Goal: Information Seeking & Learning: Learn about a topic

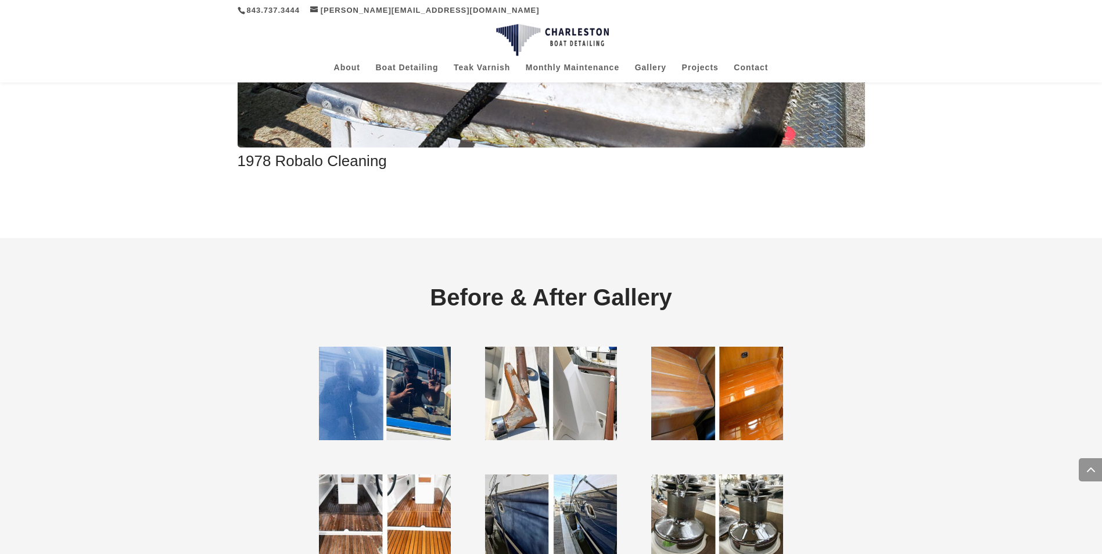
scroll to position [2557, 0]
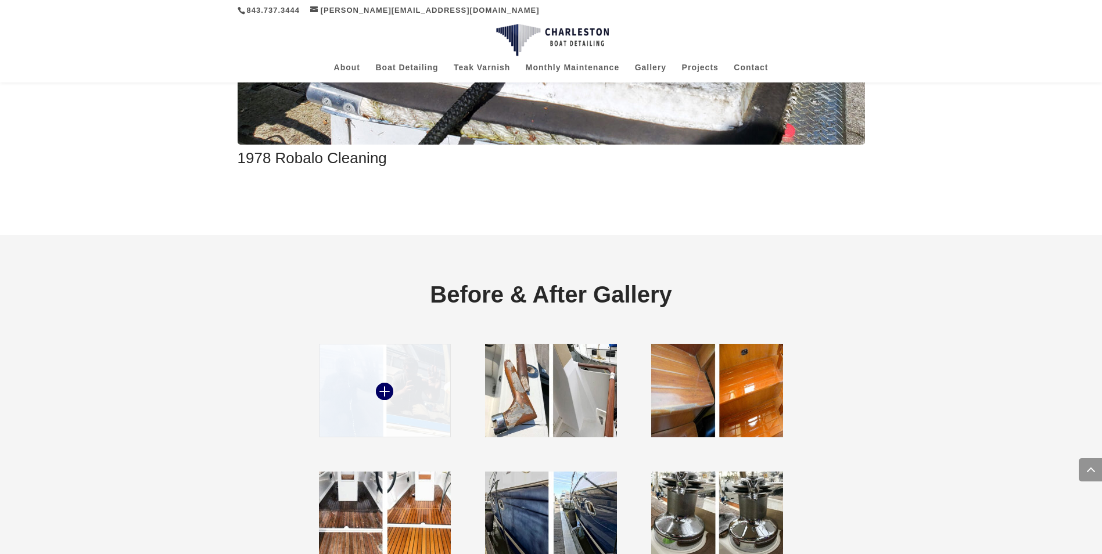
click at [409, 385] on img at bounding box center [384, 391] width 131 height 94
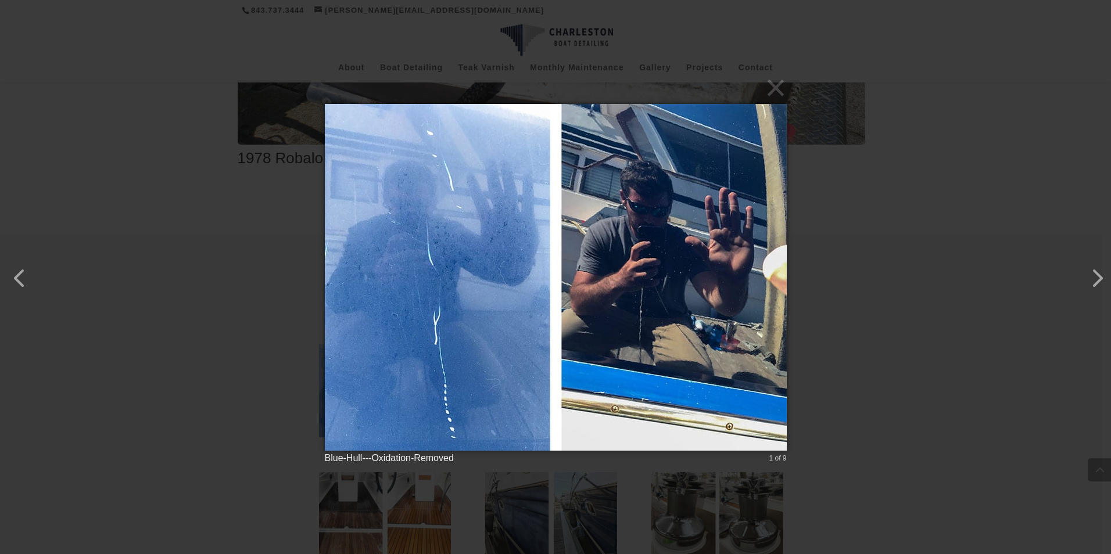
click at [850, 188] on div "× Blue-Hull---Oxidation-Removed 1 of 9 Loading..." at bounding box center [555, 277] width 1111 height 554
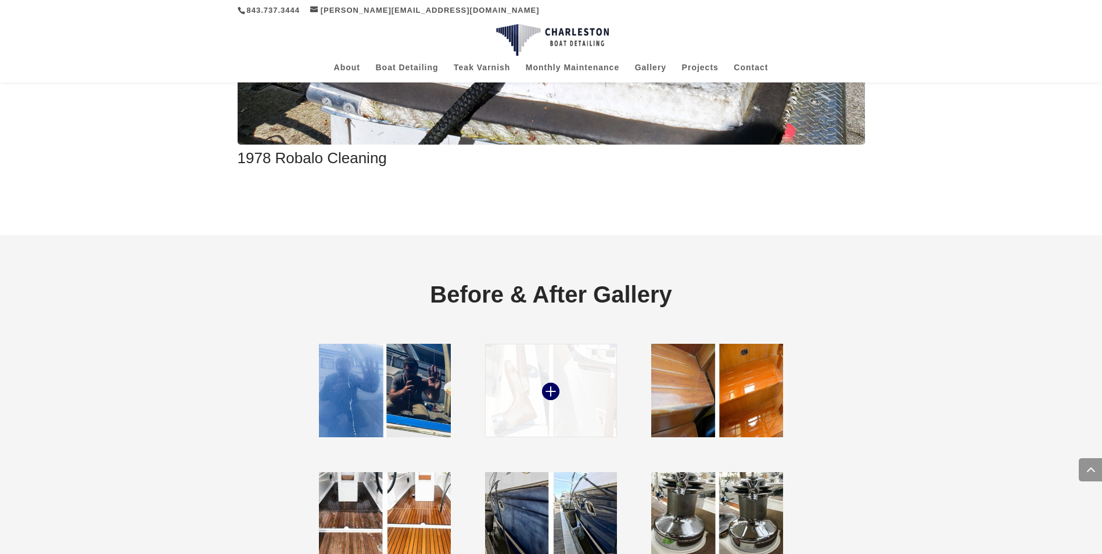
click at [573, 349] on img at bounding box center [550, 391] width 131 height 94
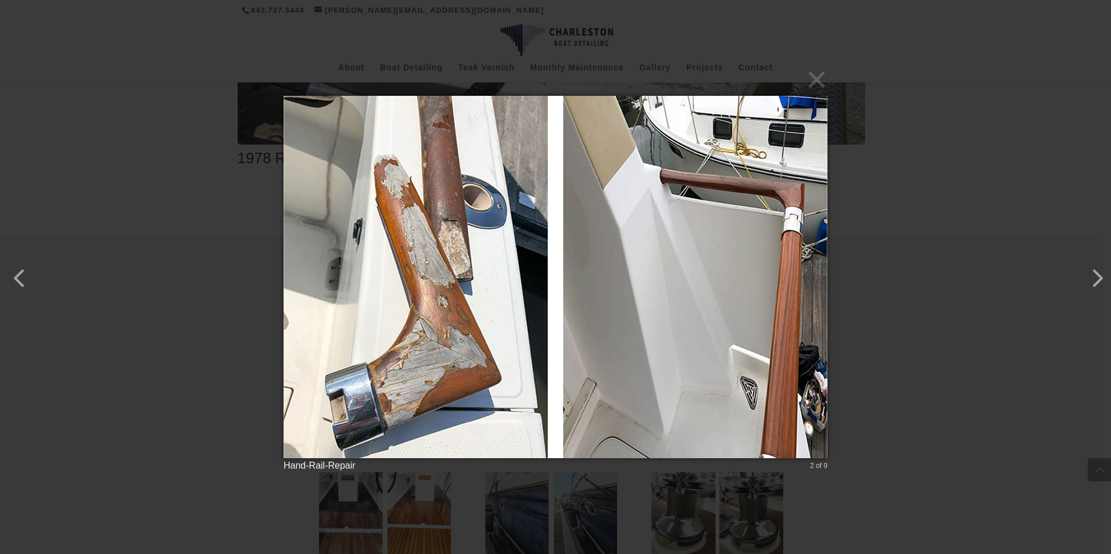
click at [818, 83] on button "×" at bounding box center [559, 80] width 544 height 26
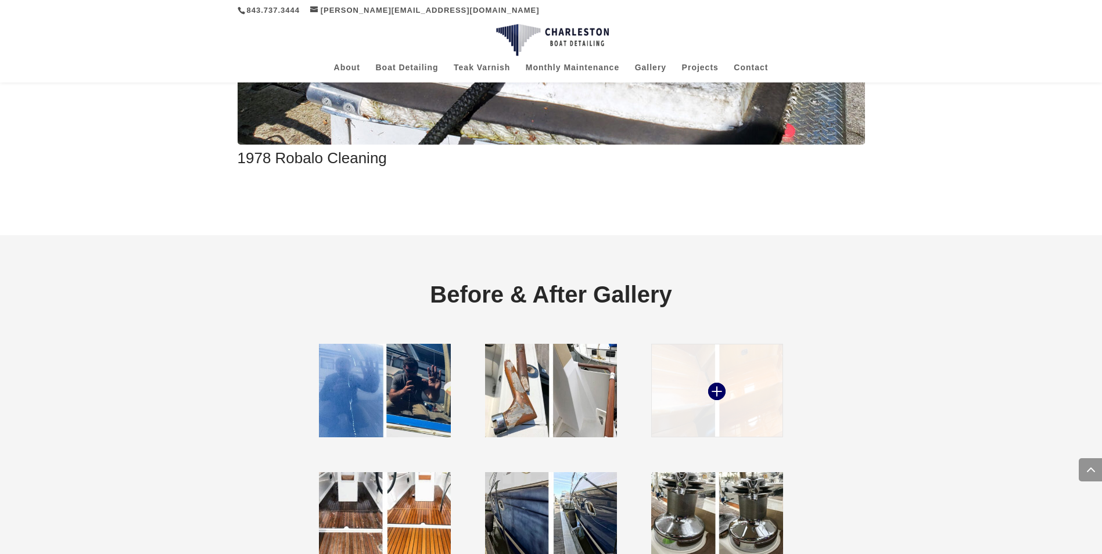
click at [725, 359] on img at bounding box center [716, 391] width 131 height 94
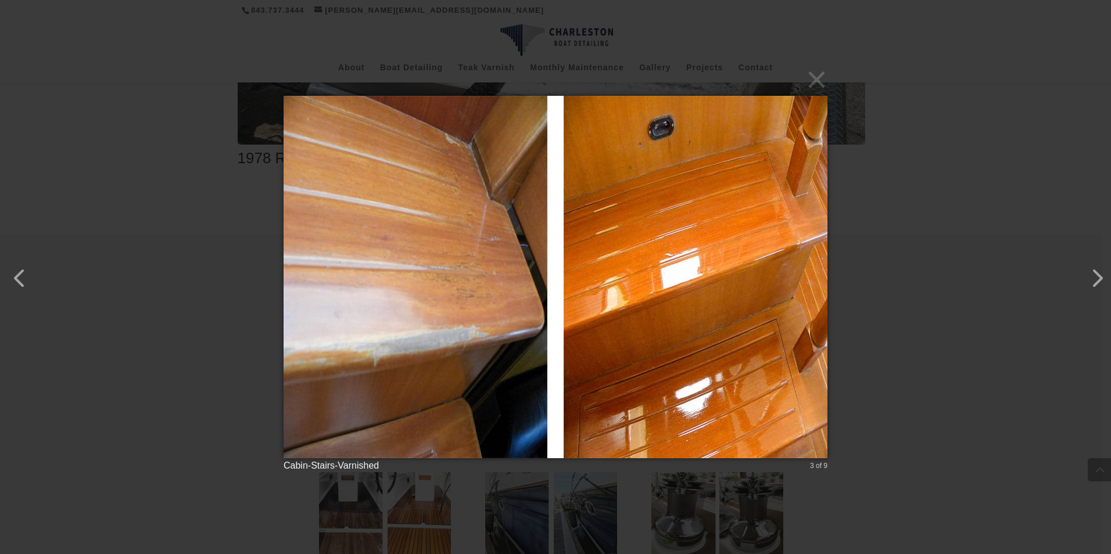
click at [902, 244] on div "× Cabin-Stairs-Varnished 3 of 9 Loading..." at bounding box center [555, 277] width 1111 height 554
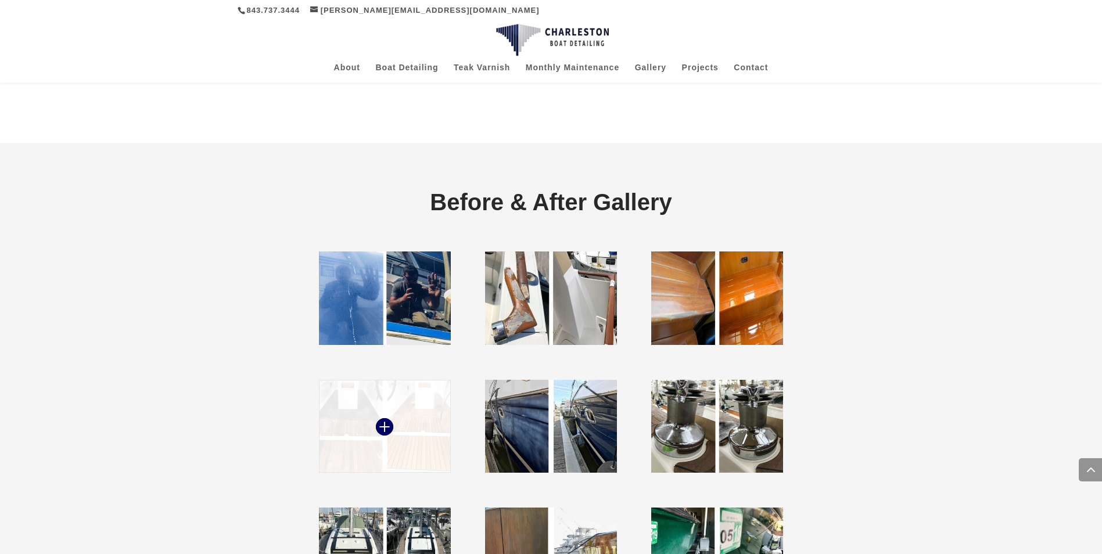
scroll to position [2650, 0]
click at [436, 410] on img at bounding box center [384, 426] width 131 height 94
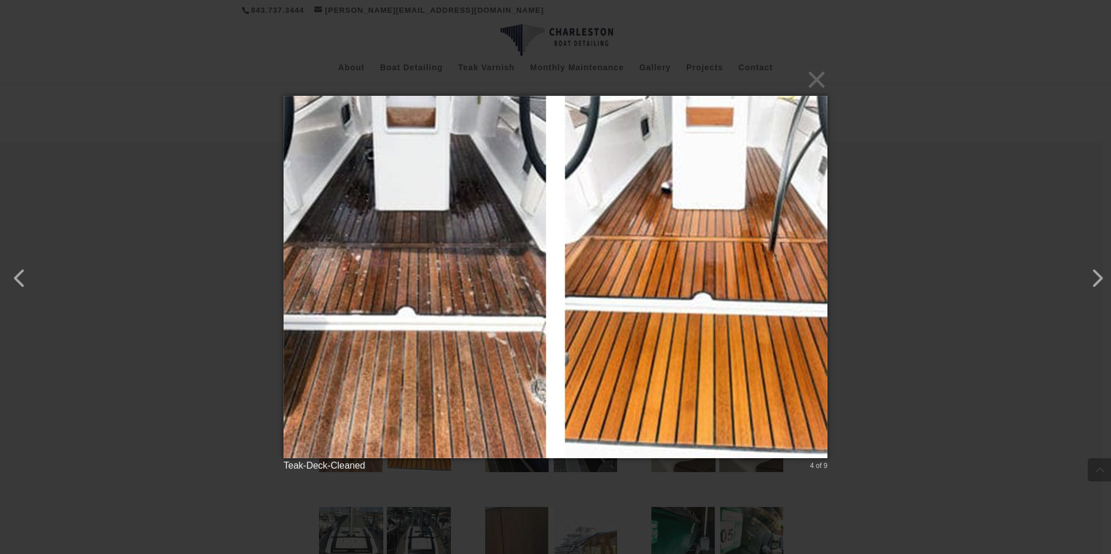
click at [880, 336] on div "× Teak-Deck-Cleaned 4 of 9 Loading..." at bounding box center [555, 277] width 1111 height 554
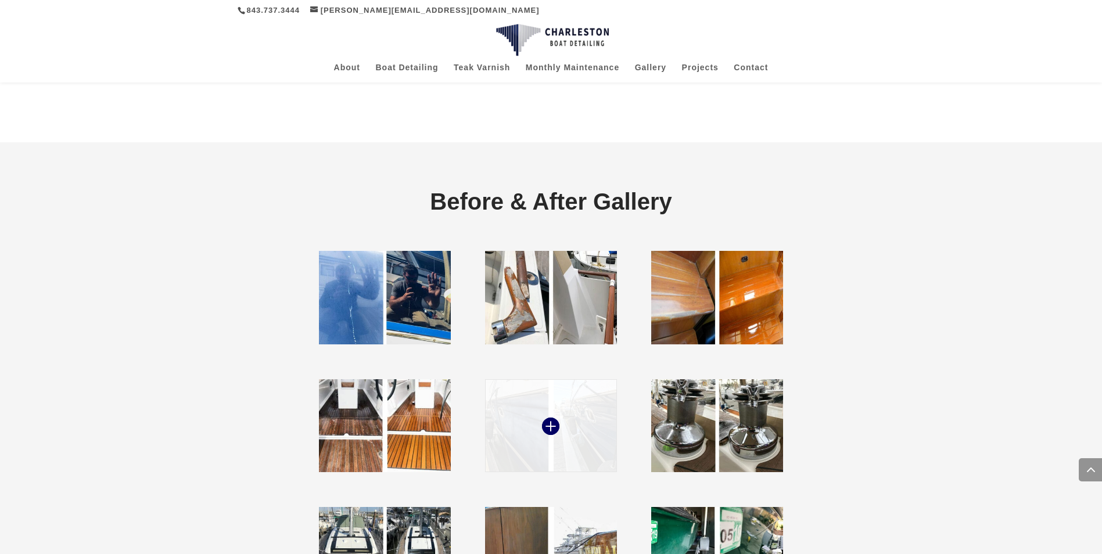
click at [524, 407] on img at bounding box center [550, 426] width 131 height 94
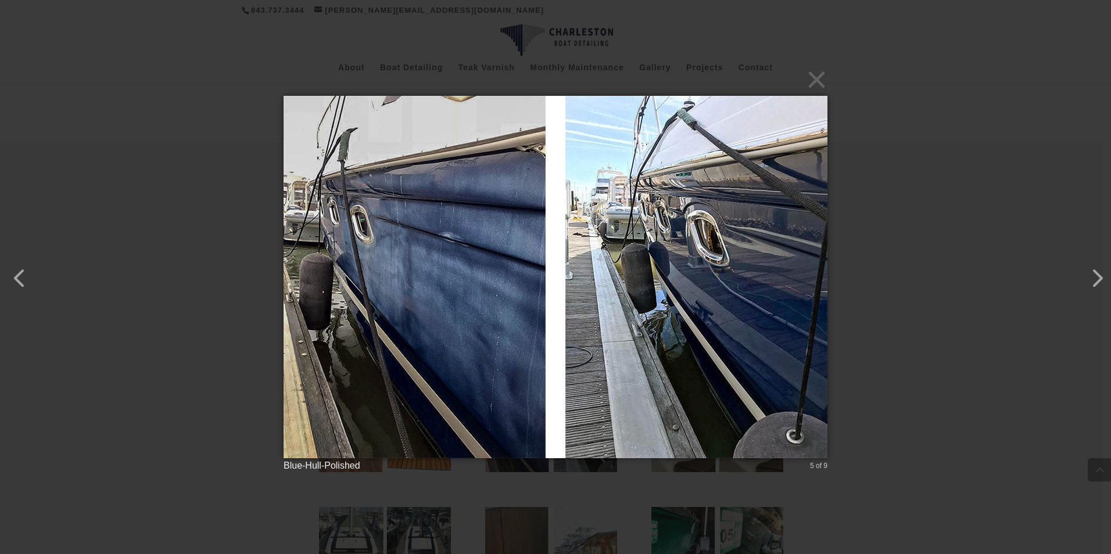
click at [864, 333] on div "× Blue-Hull-Polished 5 of 9 Loading..." at bounding box center [555, 277] width 1111 height 554
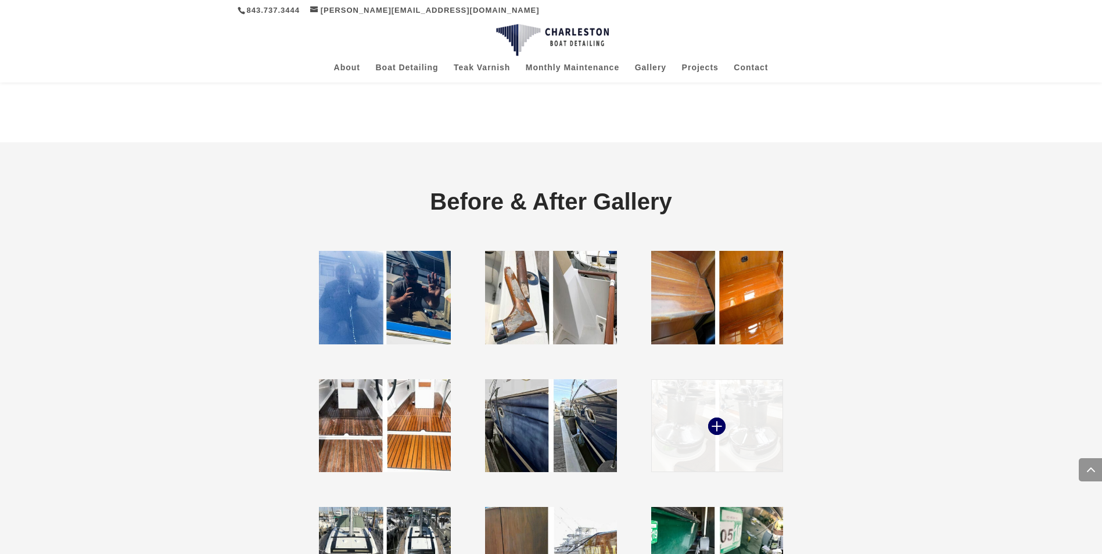
click at [781, 428] on img at bounding box center [716, 426] width 131 height 94
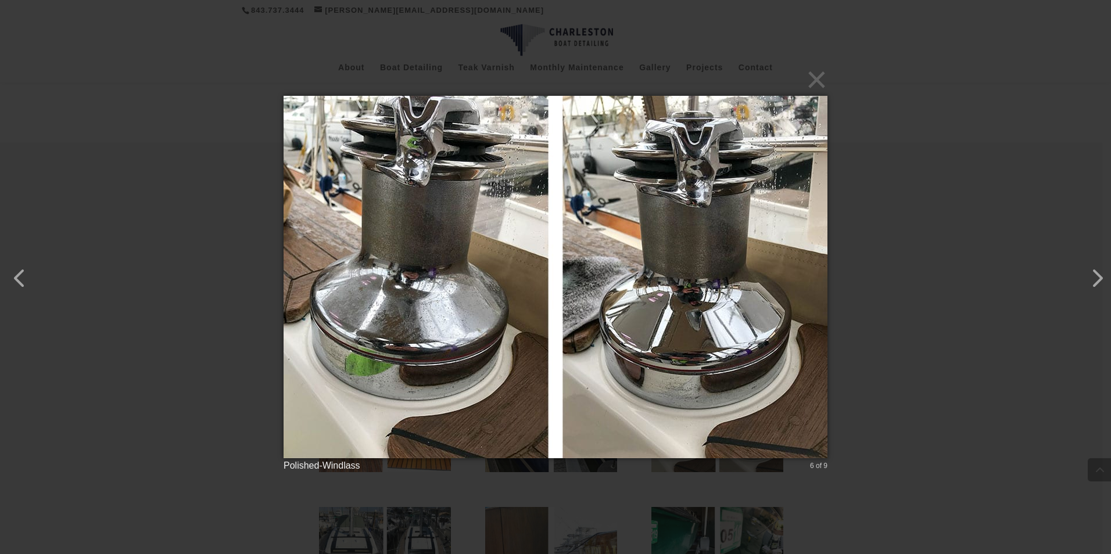
click at [844, 339] on div "× Polished-Windlass 6 of 9 Loading..." at bounding box center [555, 277] width 1111 height 554
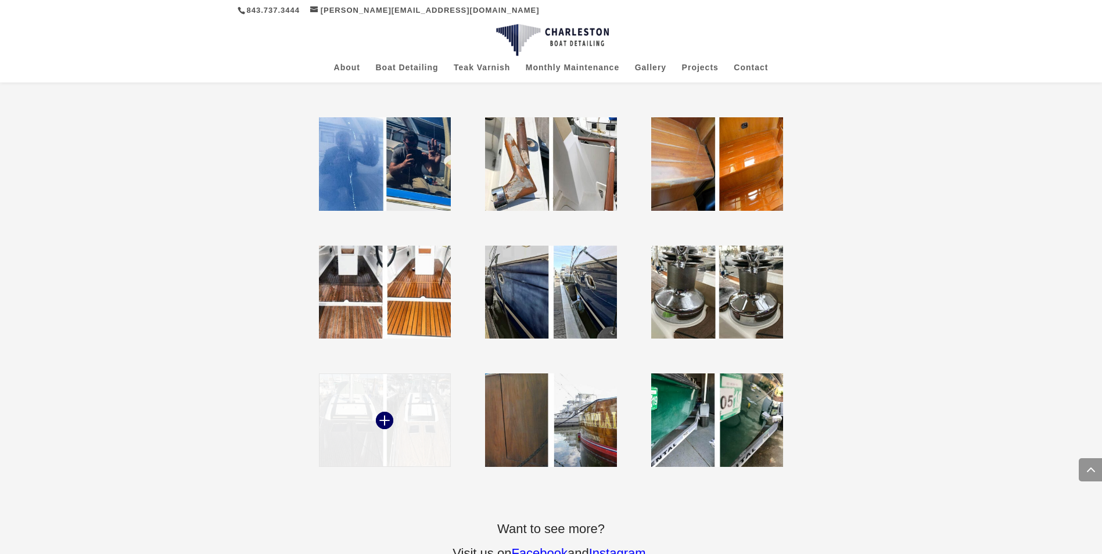
scroll to position [2790, 0]
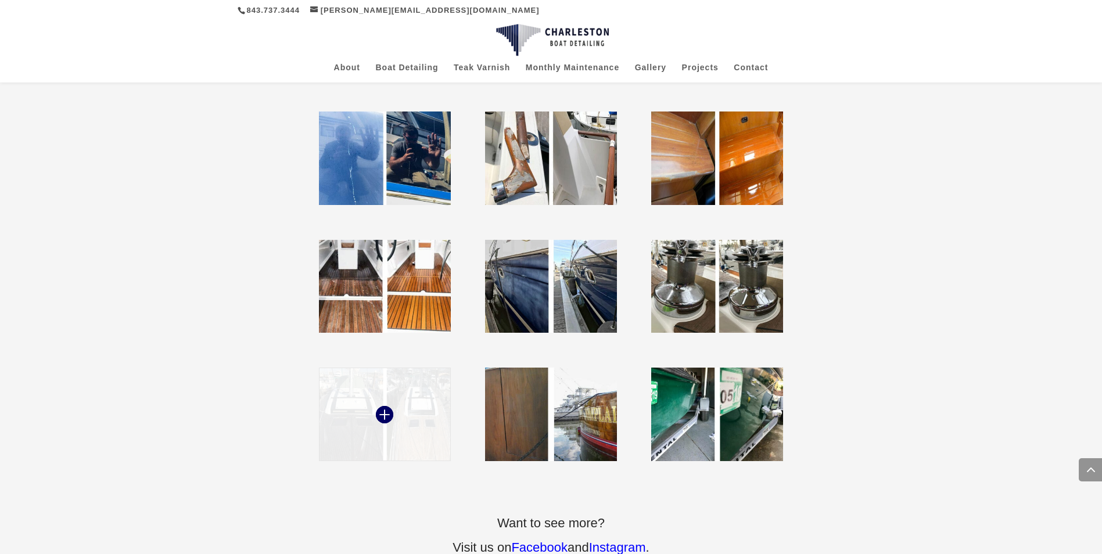
click at [439, 391] on img at bounding box center [384, 415] width 131 height 94
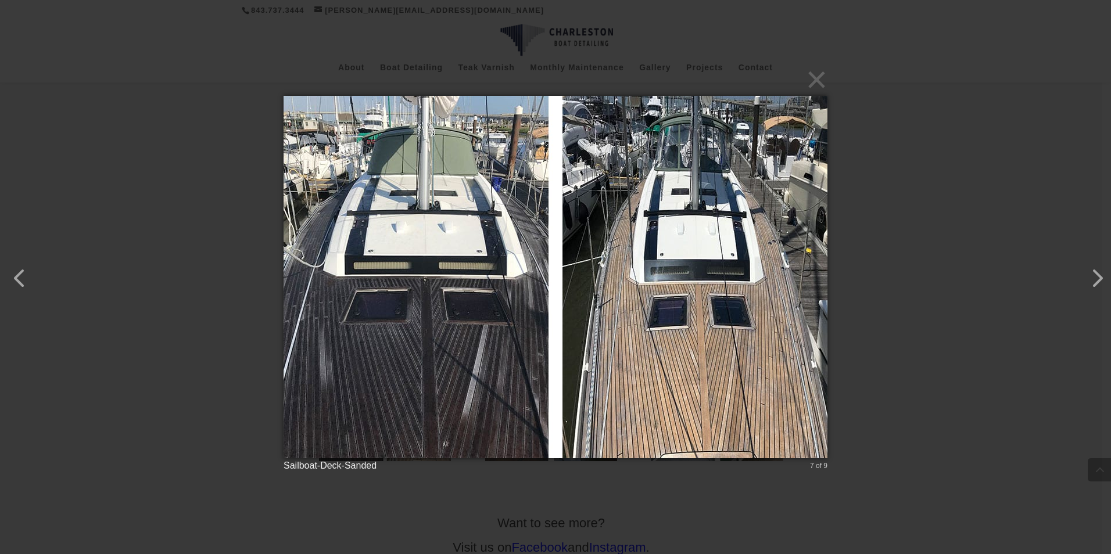
click at [886, 348] on div "× Sailboat-Deck-Sanded 7 of 9 Loading..." at bounding box center [555, 277] width 1111 height 554
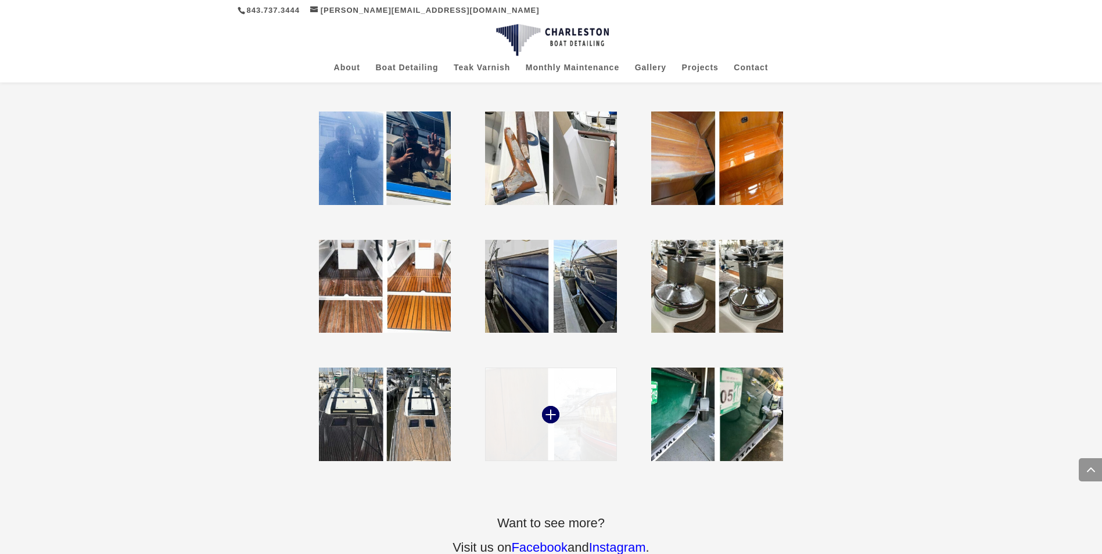
click at [598, 420] on img at bounding box center [550, 415] width 131 height 94
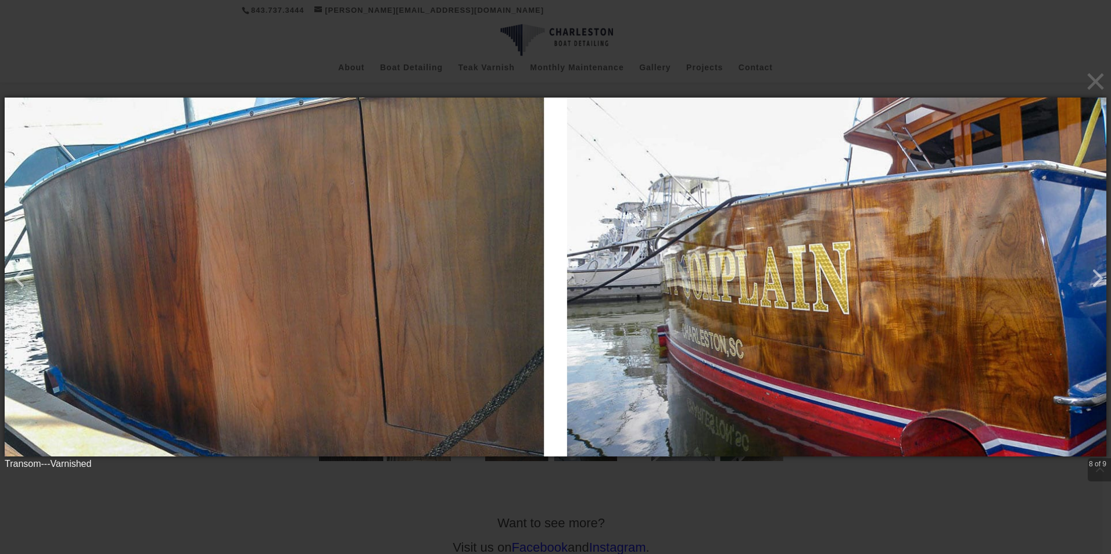
click at [773, 475] on img at bounding box center [556, 277] width 1102 height 406
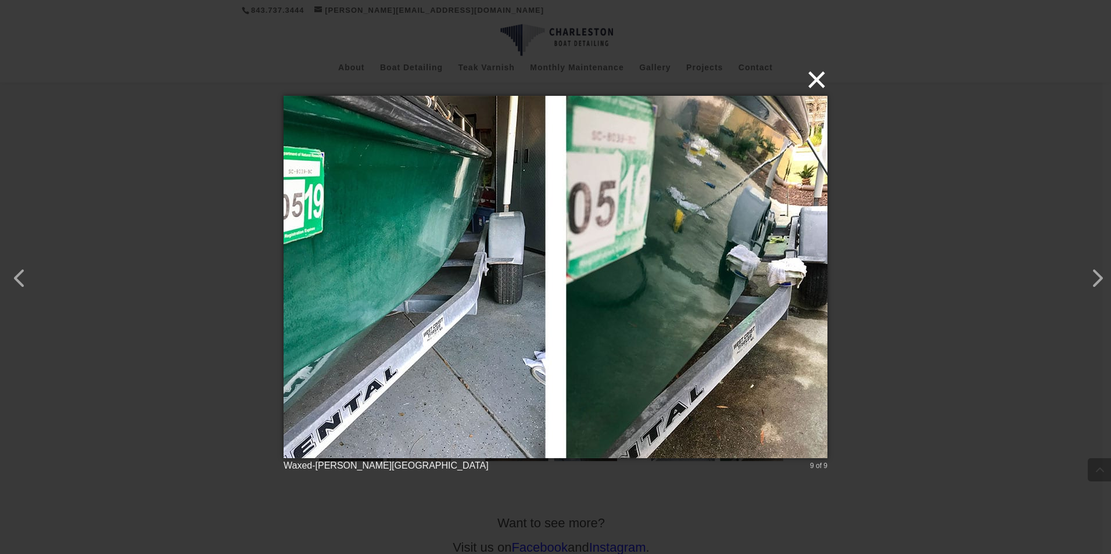
click at [822, 89] on button "×" at bounding box center [559, 80] width 544 height 26
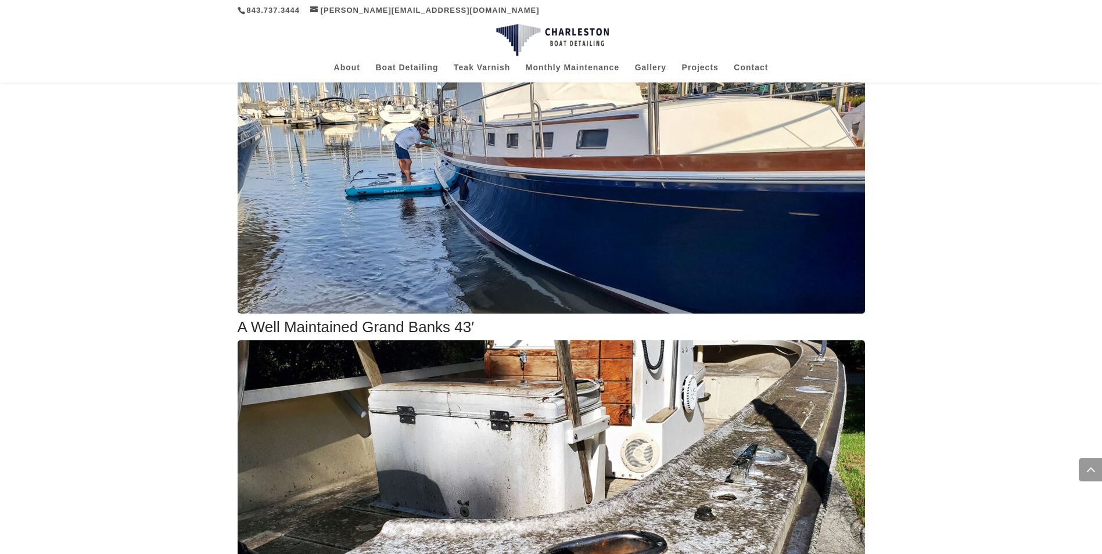
scroll to position [2026, 0]
click at [699, 66] on link "Projects" at bounding box center [700, 72] width 37 height 19
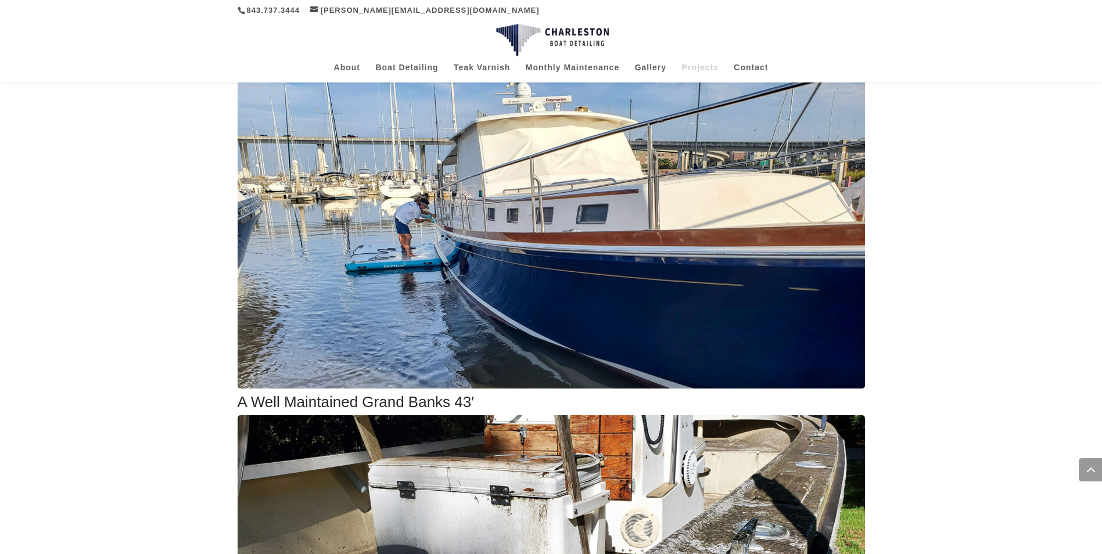
scroll to position [558, 0]
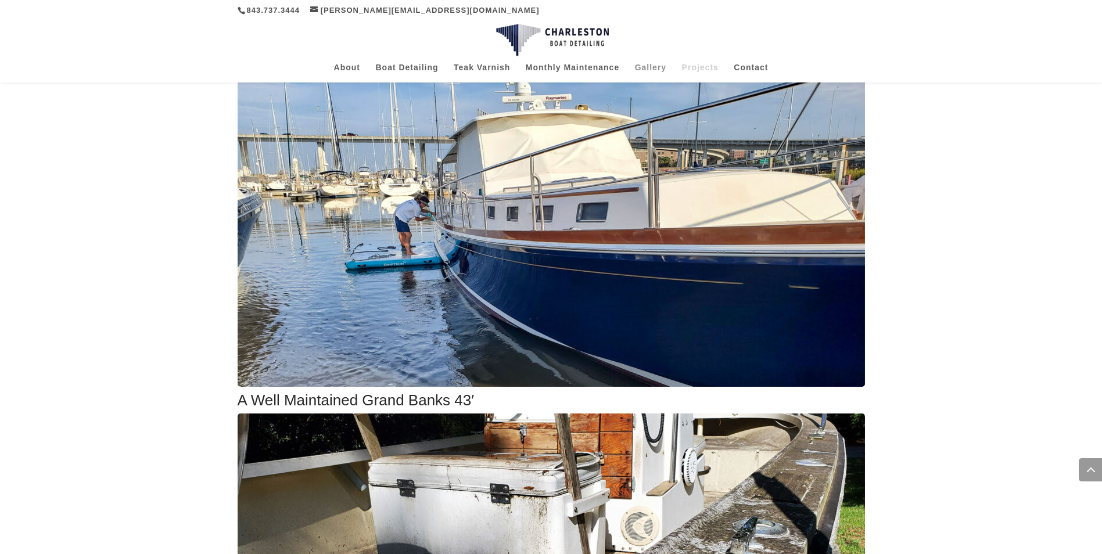
click at [651, 71] on link "Gallery" at bounding box center [650, 72] width 31 height 19
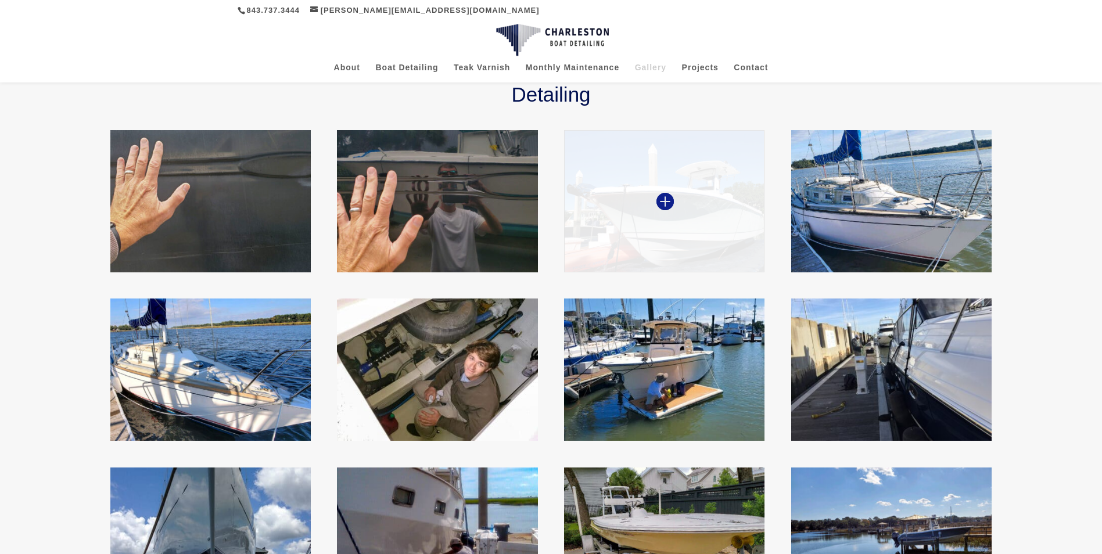
scroll to position [139, 0]
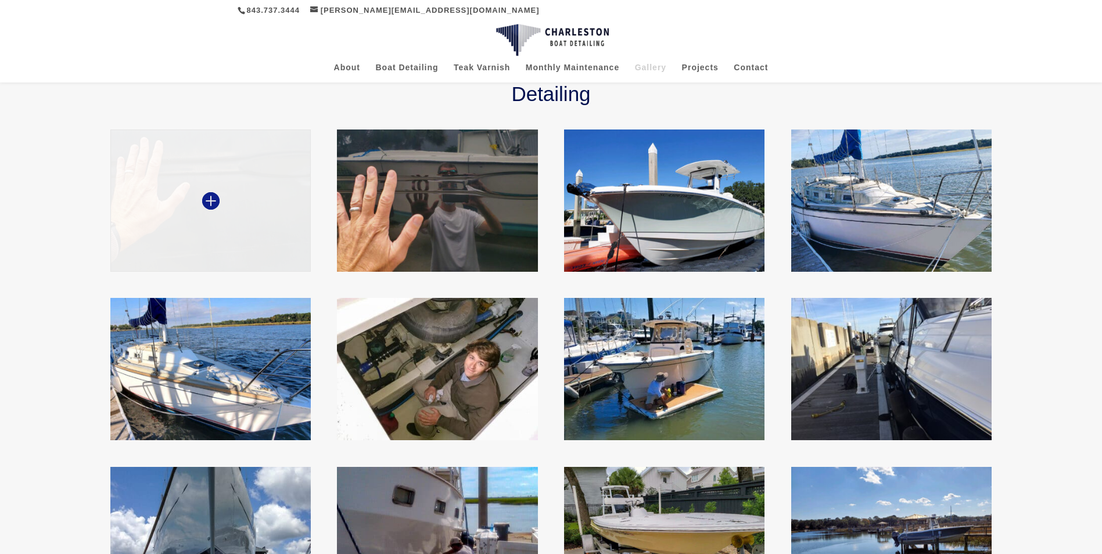
click at [248, 253] on img at bounding box center [210, 201] width 200 height 142
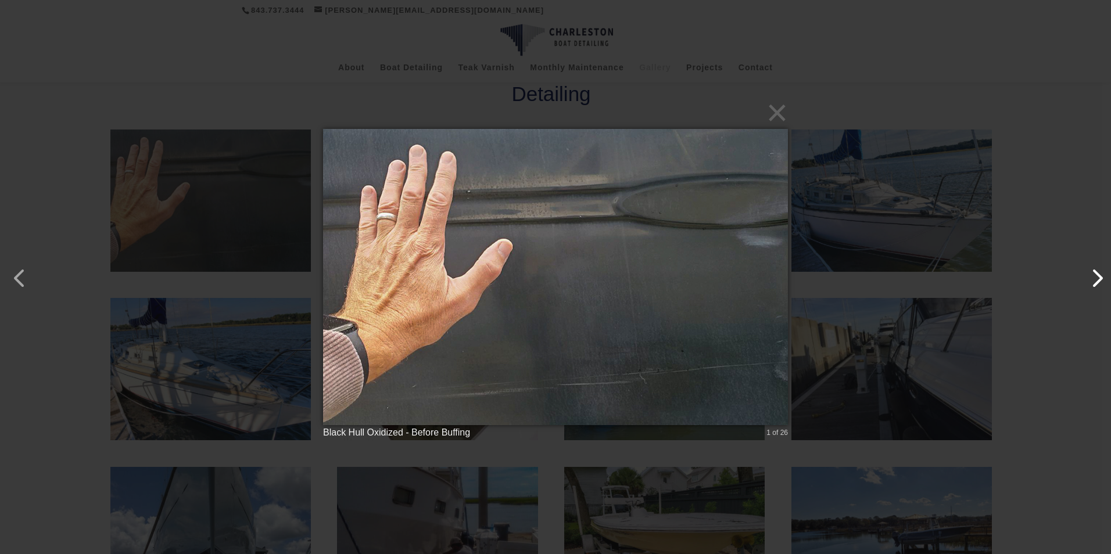
click at [1097, 281] on button "button" at bounding box center [1091, 273] width 28 height 28
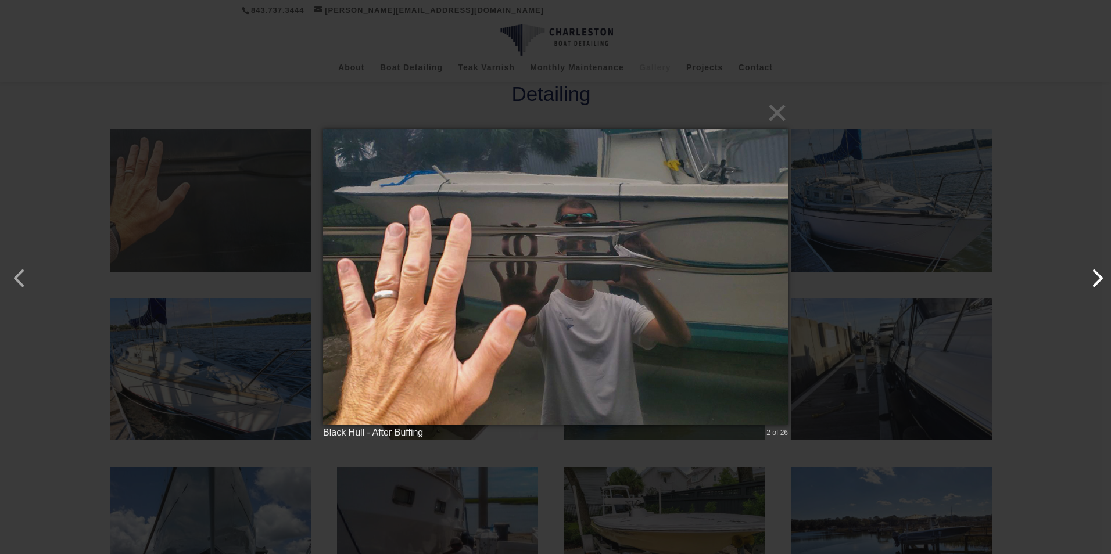
click at [1095, 282] on button "button" at bounding box center [1091, 273] width 28 height 28
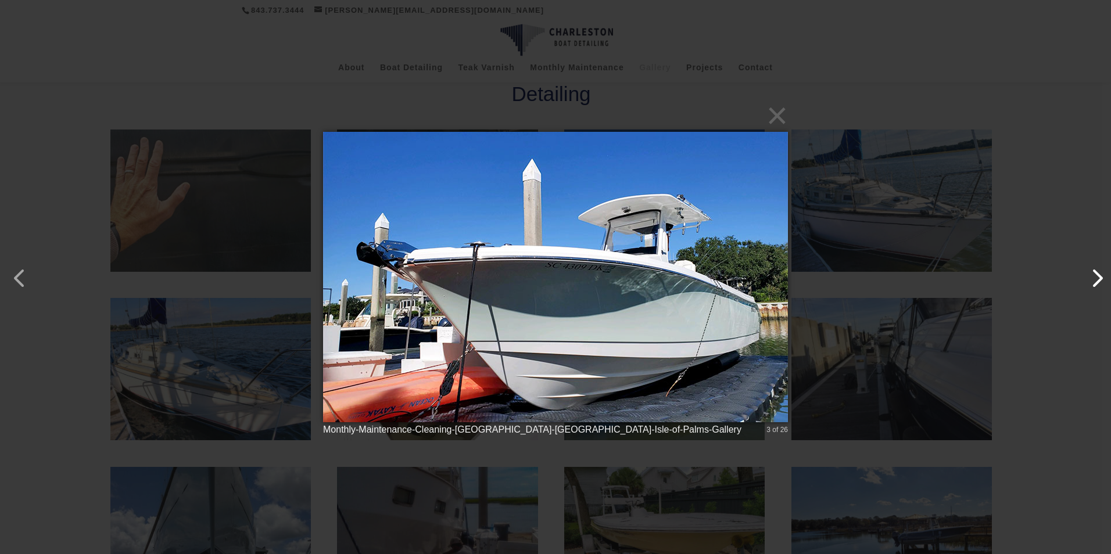
click at [1095, 282] on button "button" at bounding box center [1091, 273] width 28 height 28
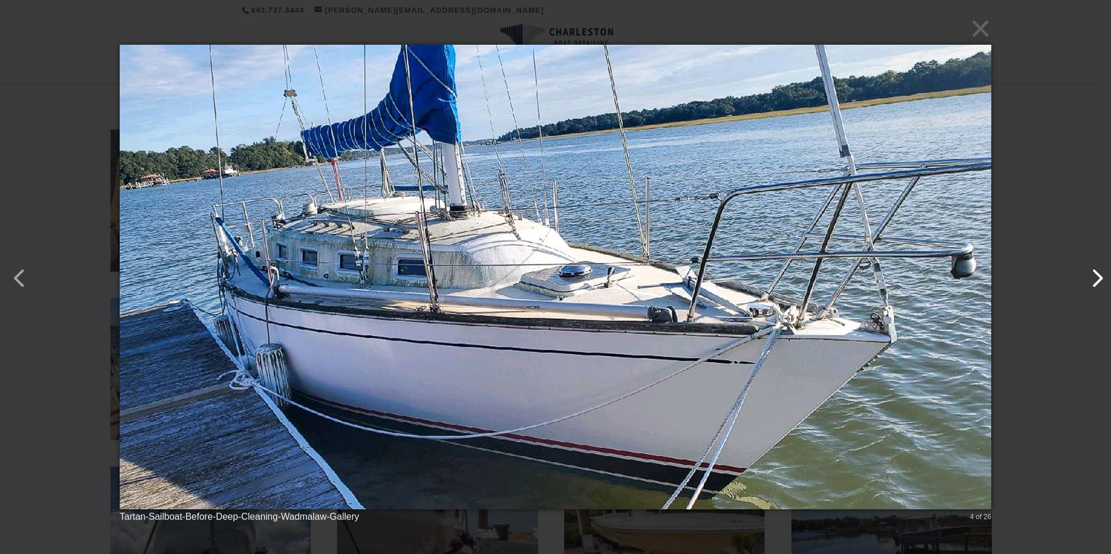
click at [1095, 282] on button "button" at bounding box center [1091, 273] width 28 height 28
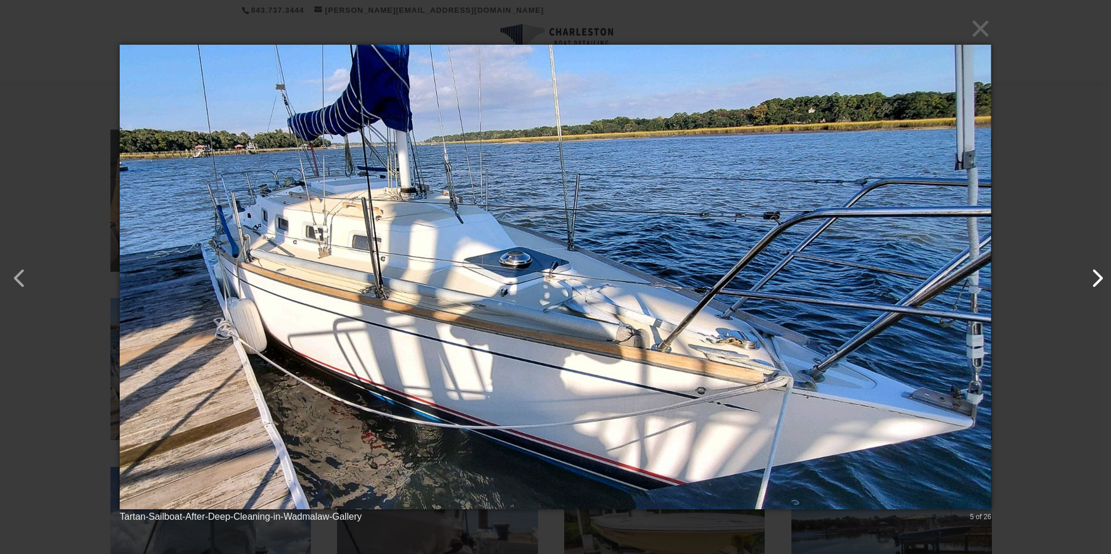
click at [1095, 282] on button "button" at bounding box center [1091, 273] width 28 height 28
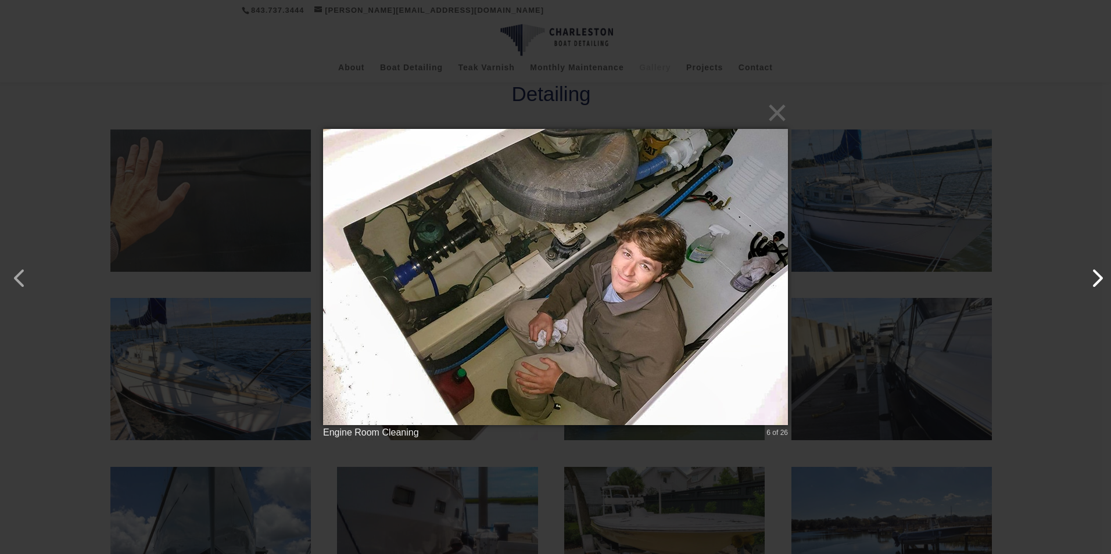
click at [1095, 282] on button "button" at bounding box center [1091, 273] width 28 height 28
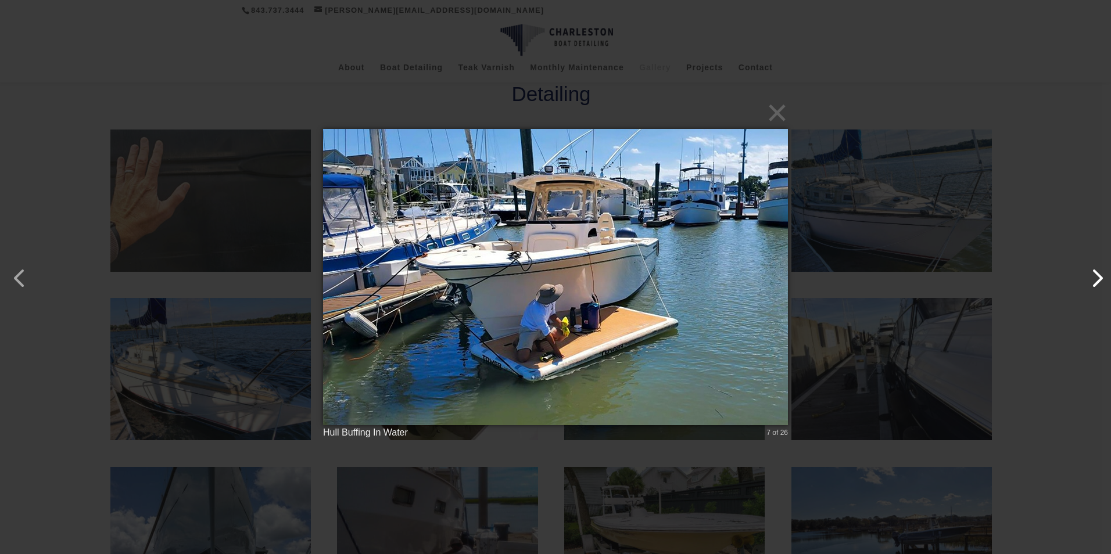
click at [1095, 284] on button "button" at bounding box center [1091, 273] width 28 height 28
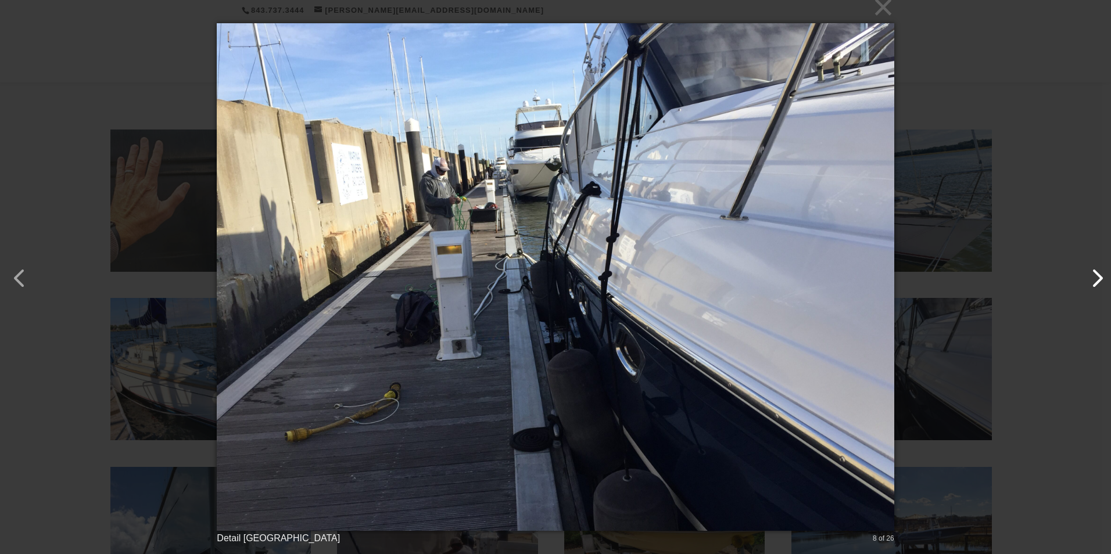
click at [1095, 284] on button "button" at bounding box center [1091, 273] width 28 height 28
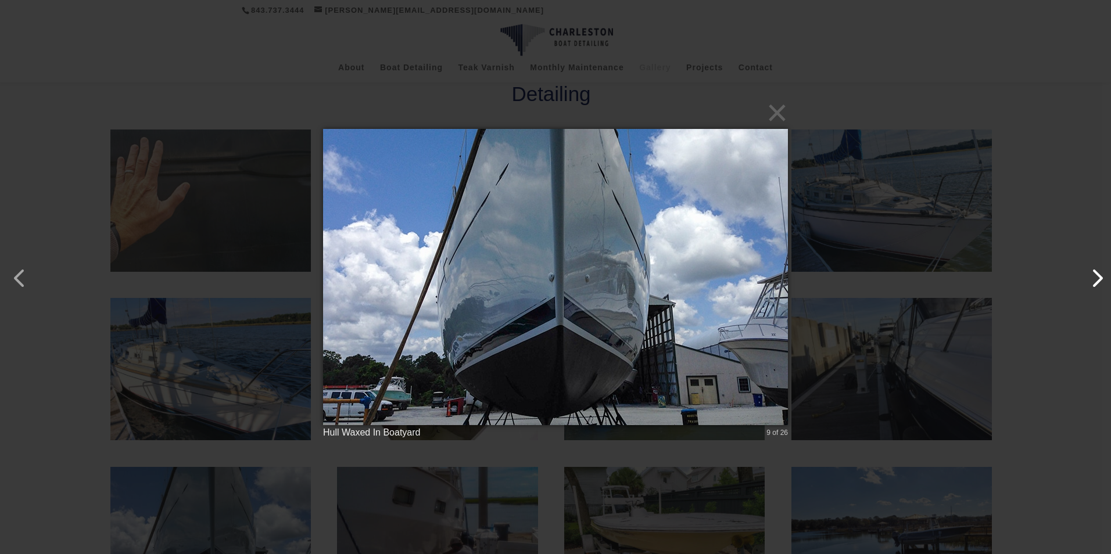
click at [1095, 284] on button "button" at bounding box center [1091, 273] width 28 height 28
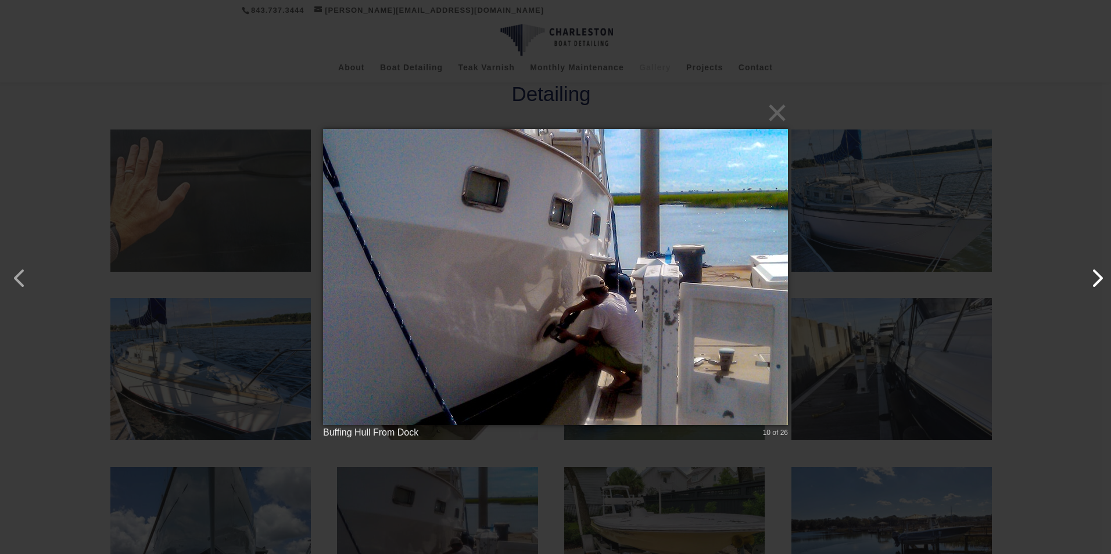
click at [1091, 279] on button "button" at bounding box center [1091, 273] width 28 height 28
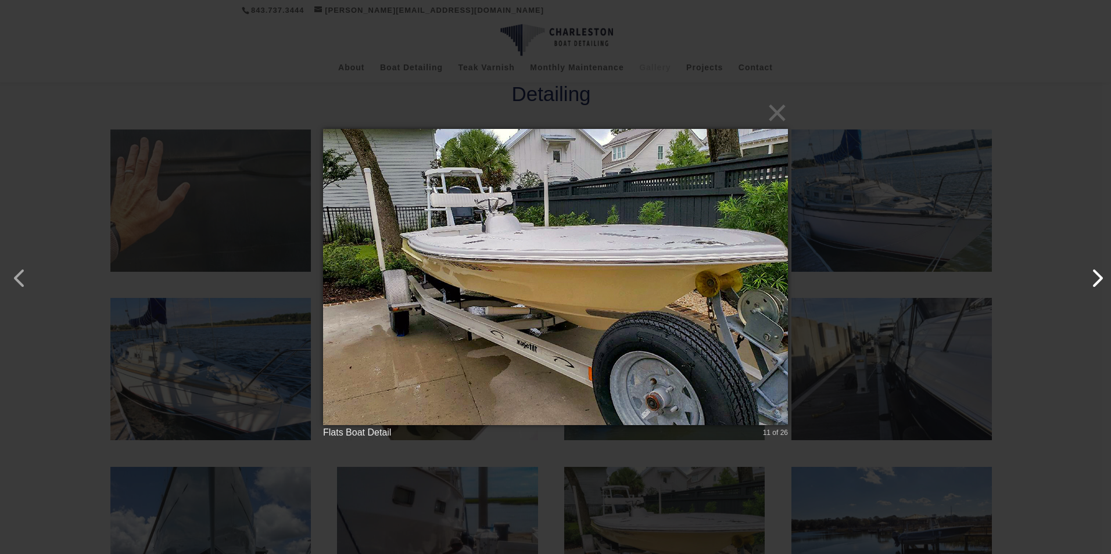
click at [1095, 279] on button "button" at bounding box center [1091, 273] width 28 height 28
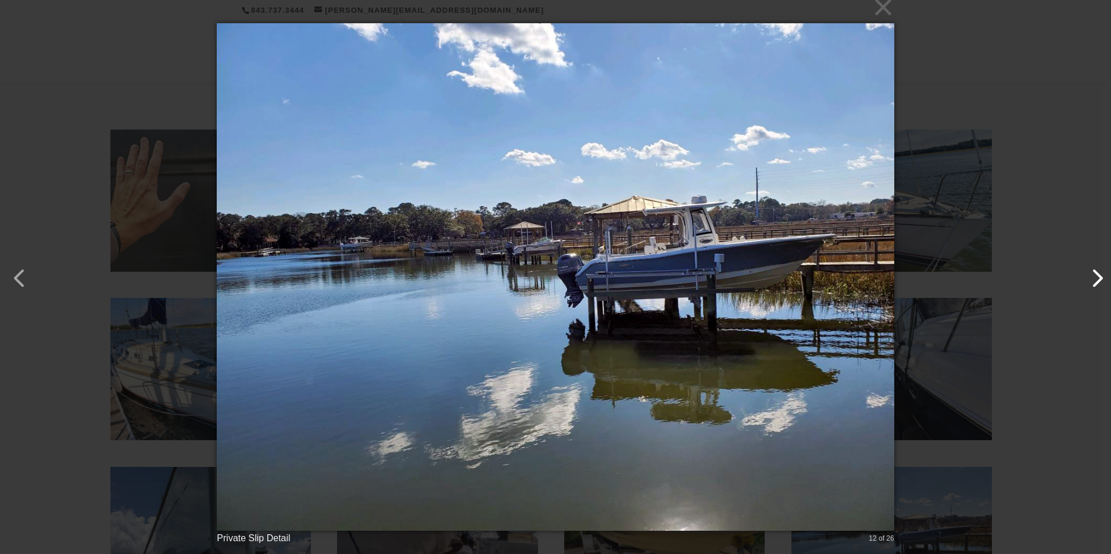
click at [1095, 279] on button "button" at bounding box center [1091, 273] width 28 height 28
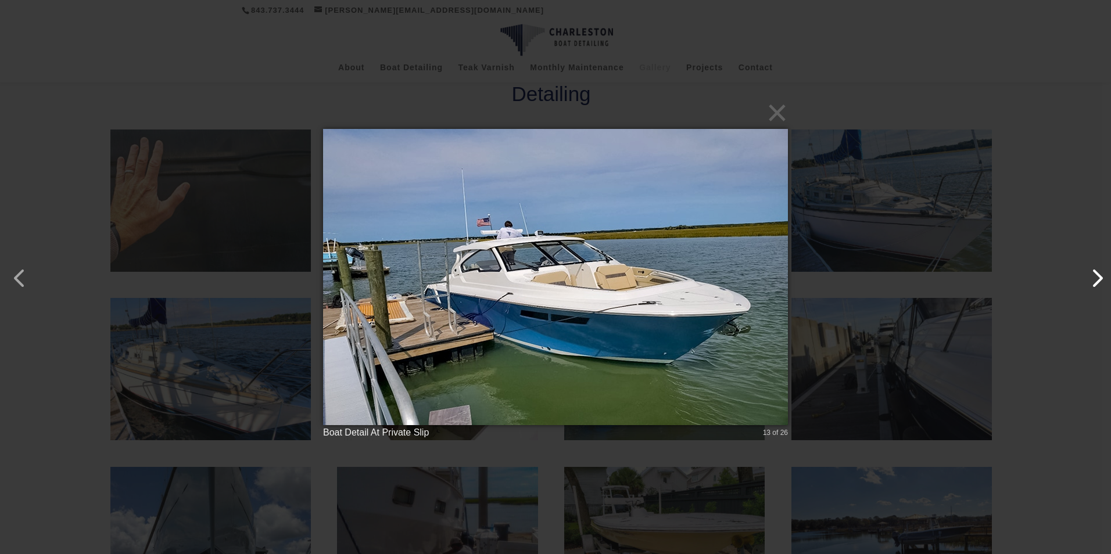
click at [1095, 279] on button "button" at bounding box center [1091, 273] width 28 height 28
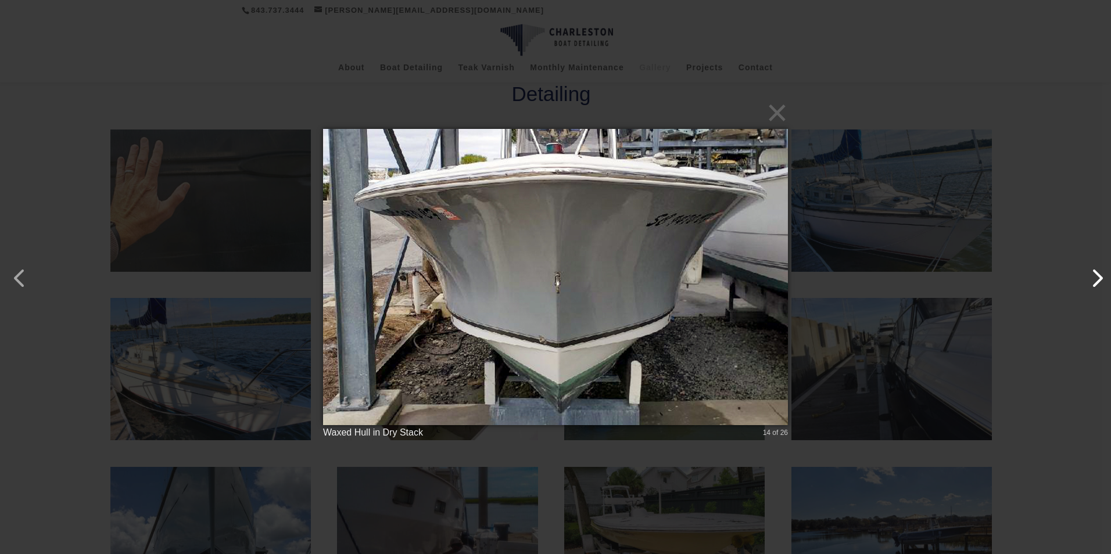
click at [1096, 279] on button "button" at bounding box center [1091, 273] width 28 height 28
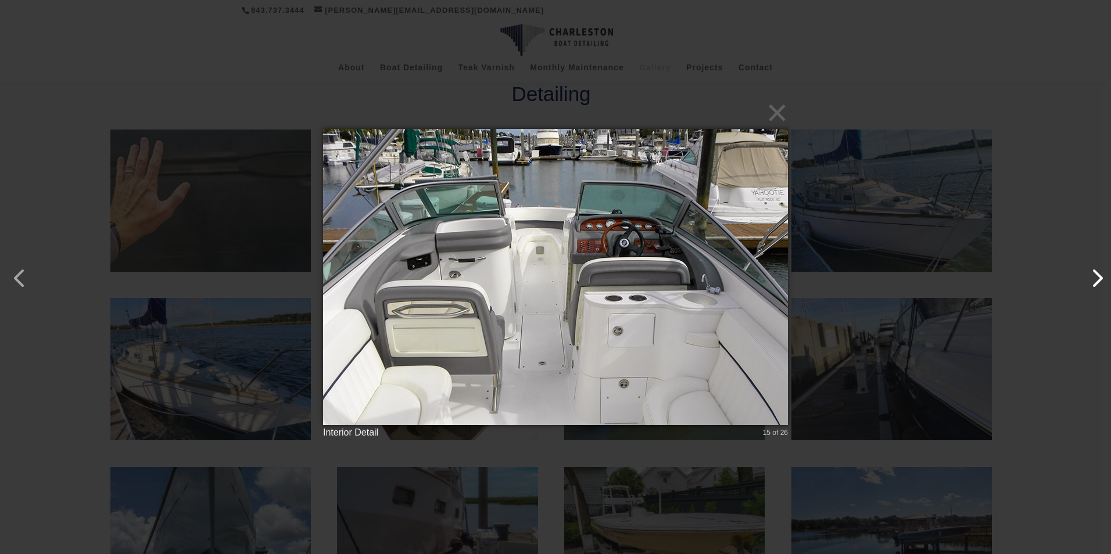
click at [1096, 279] on button "button" at bounding box center [1091, 273] width 28 height 28
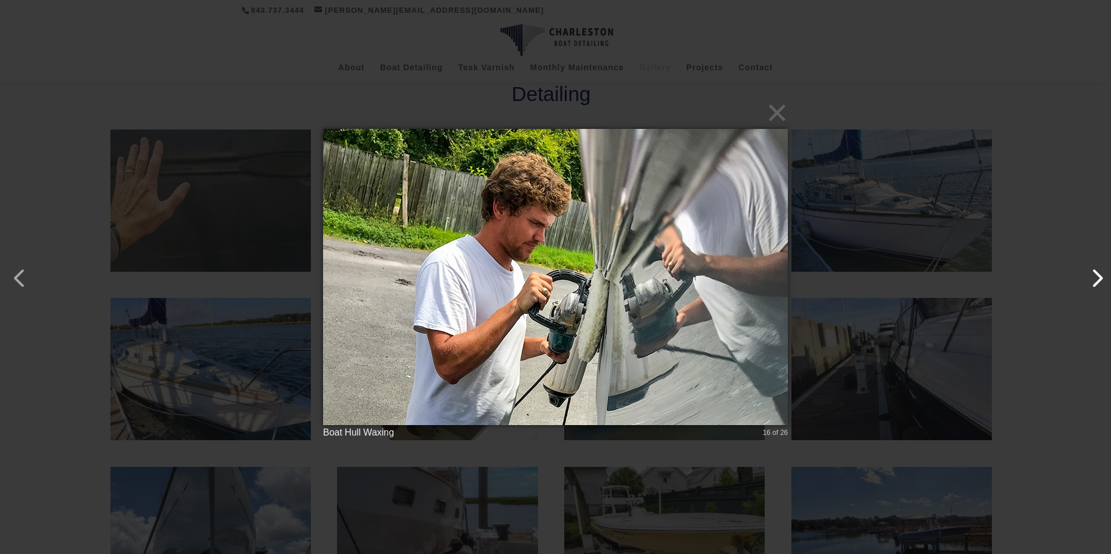
click at [1096, 279] on button "button" at bounding box center [1091, 273] width 28 height 28
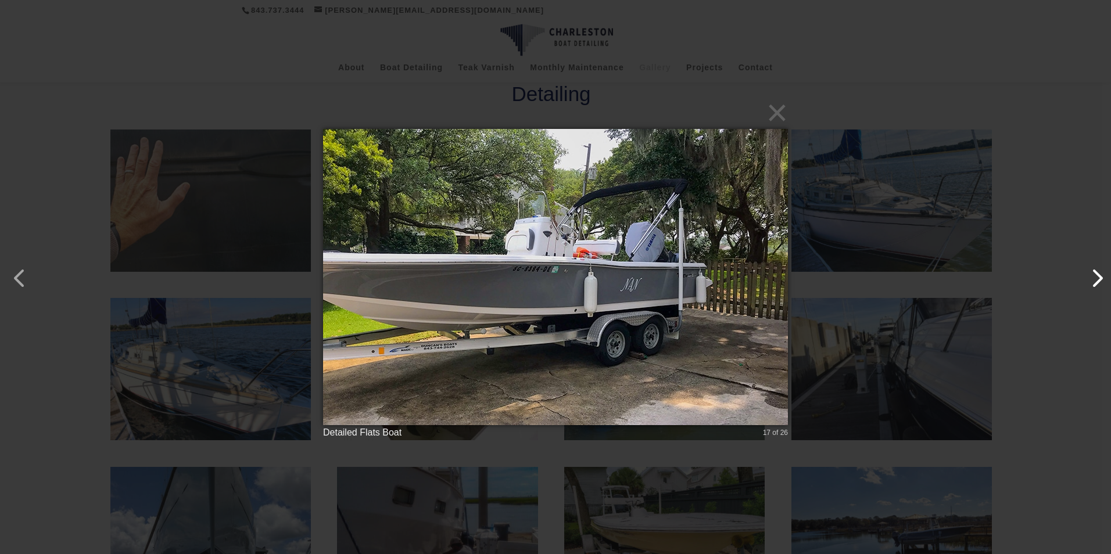
click at [1096, 279] on button "button" at bounding box center [1091, 273] width 28 height 28
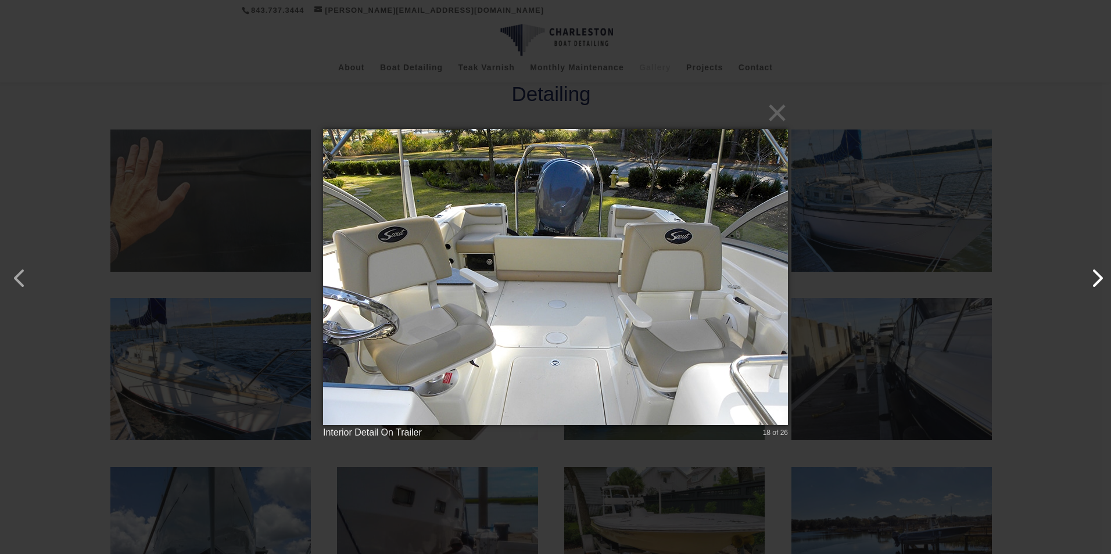
click at [1100, 281] on button "button" at bounding box center [1091, 273] width 28 height 28
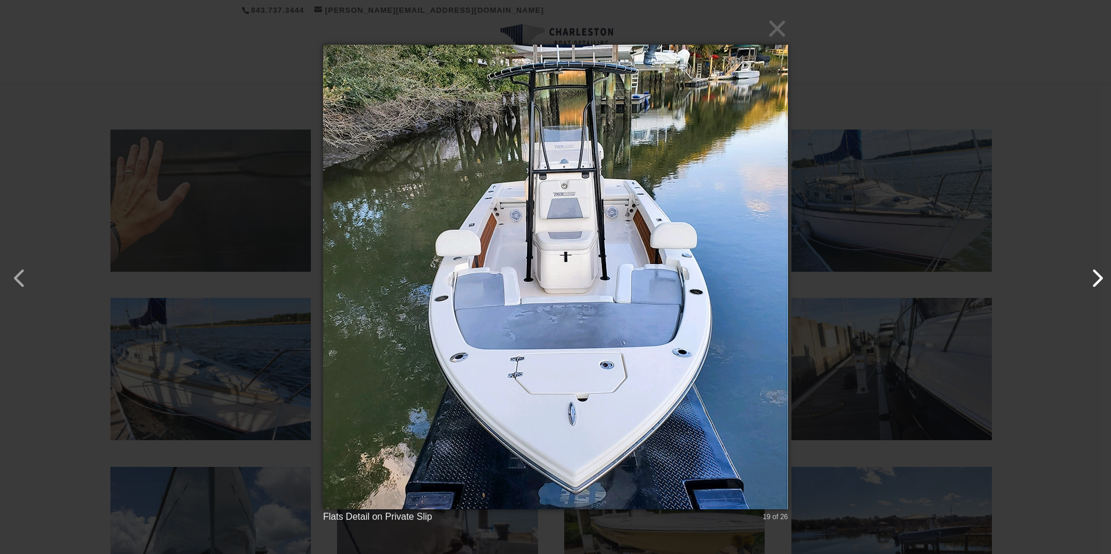
click at [1100, 282] on button "button" at bounding box center [1091, 273] width 28 height 28
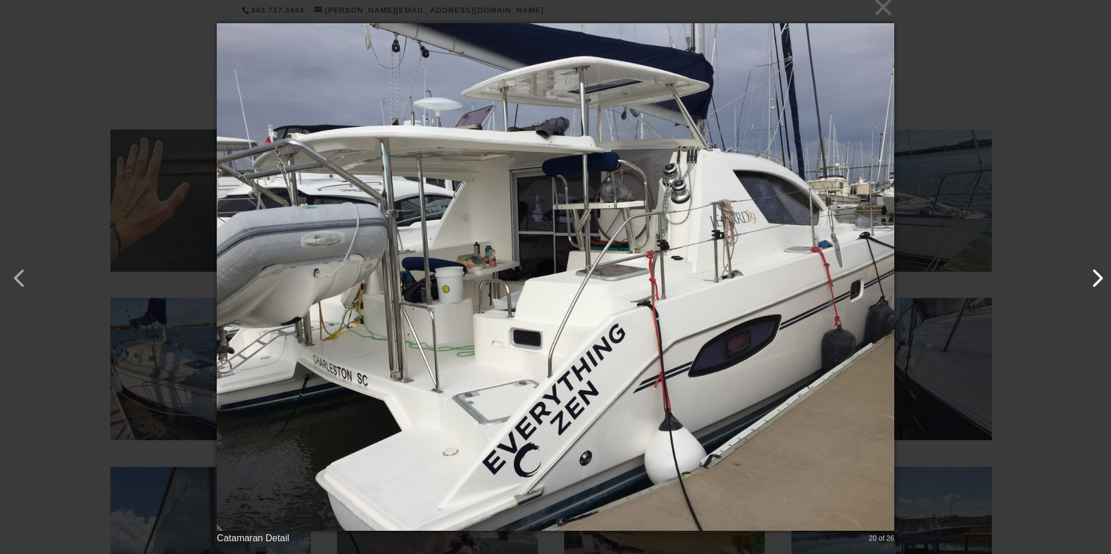
click at [1095, 281] on button "button" at bounding box center [1091, 273] width 28 height 28
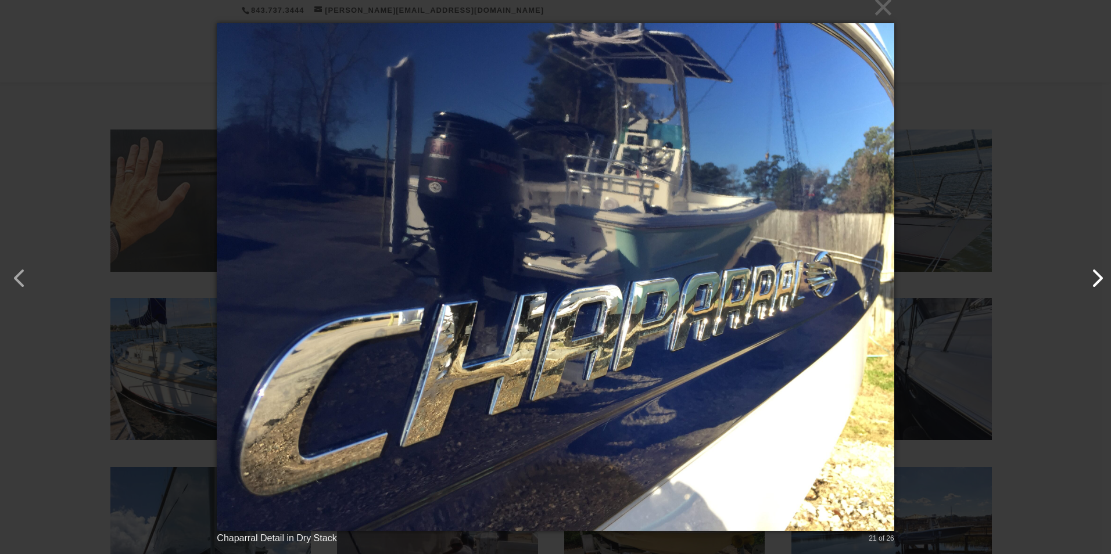
click at [1095, 281] on button "button" at bounding box center [1091, 273] width 28 height 28
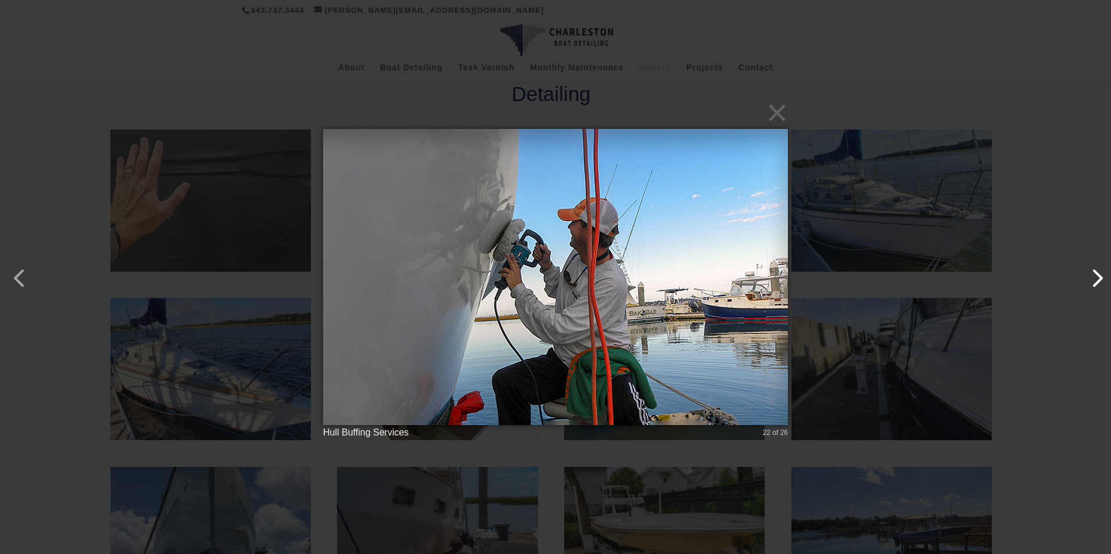
click at [1095, 281] on button "button" at bounding box center [1091, 273] width 28 height 28
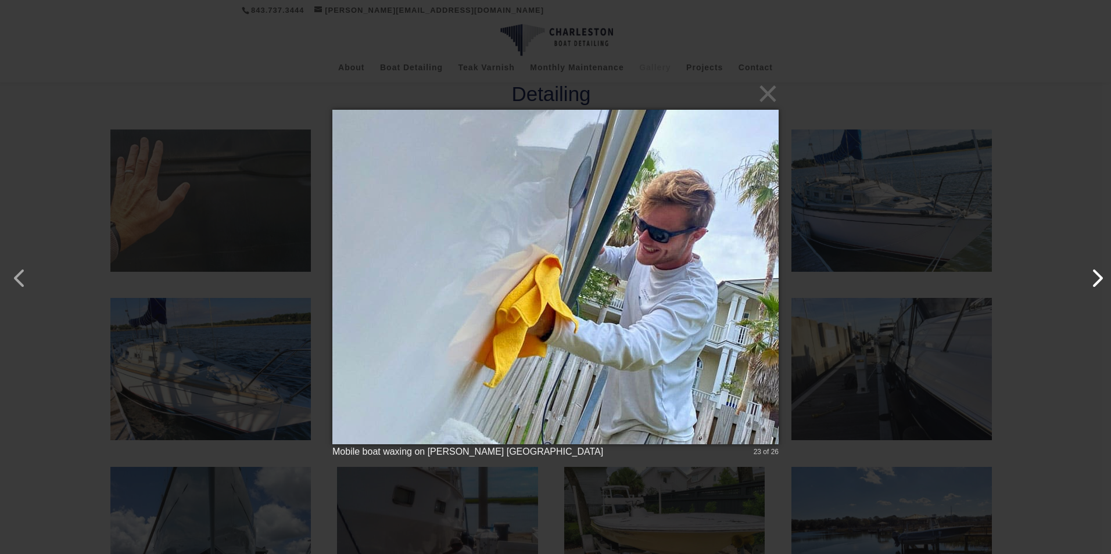
click at [1095, 281] on button "button" at bounding box center [1091, 273] width 28 height 28
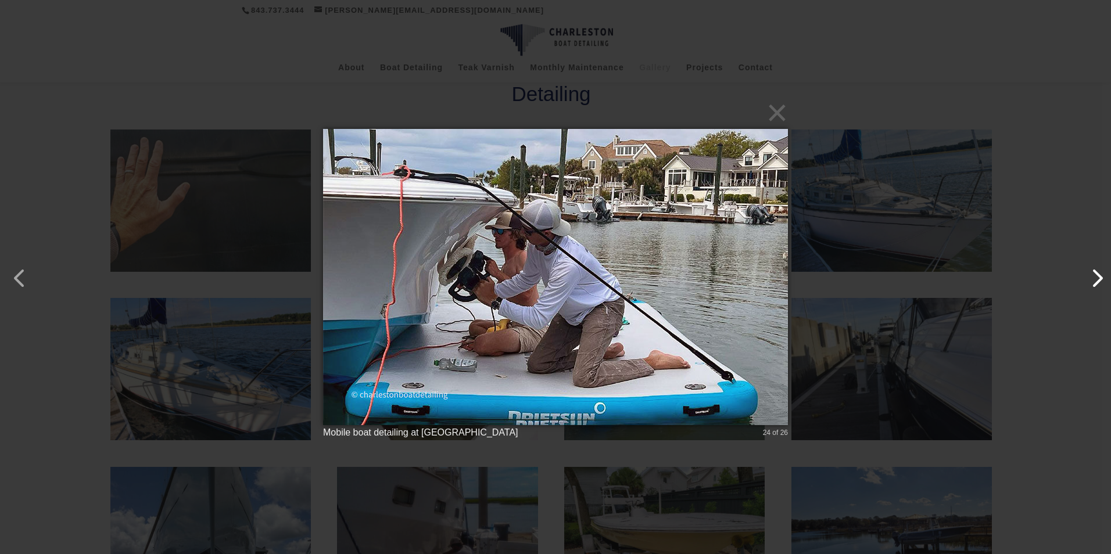
click at [1093, 285] on button "button" at bounding box center [1091, 273] width 28 height 28
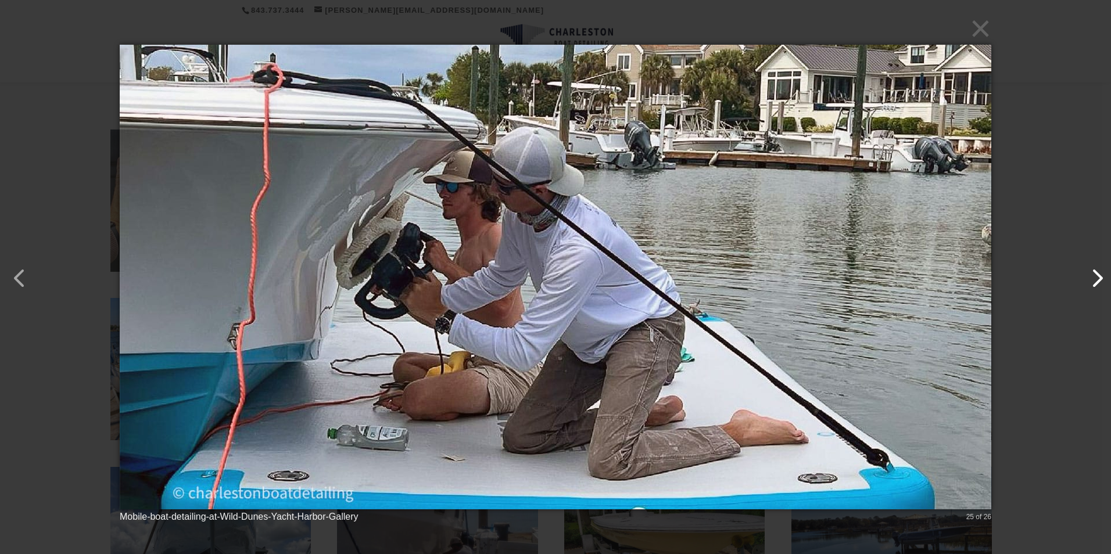
click at [1093, 286] on button "button" at bounding box center [1091, 273] width 28 height 28
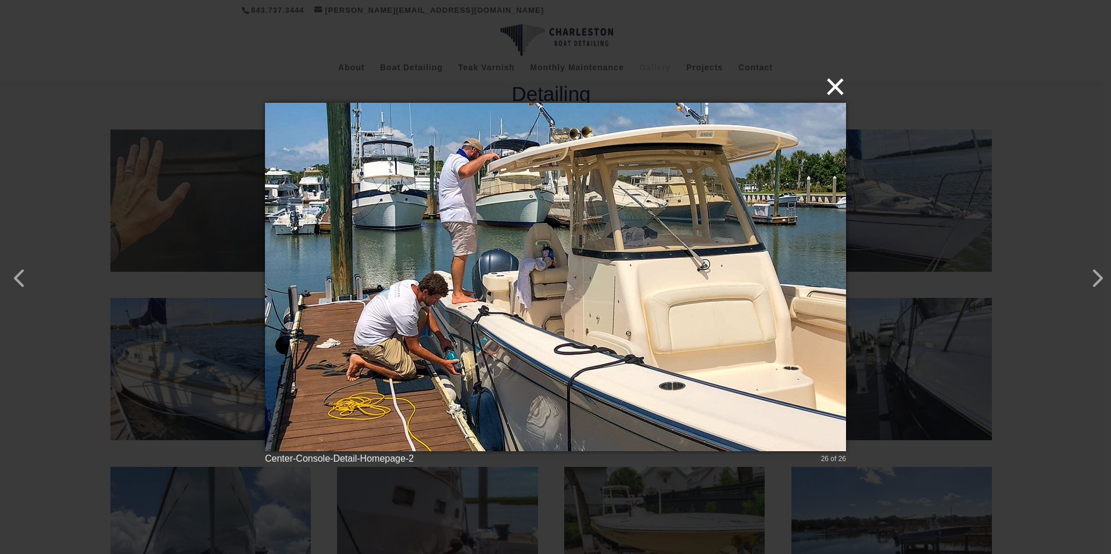
click at [845, 91] on button "×" at bounding box center [558, 87] width 581 height 26
